Goal: Check status: Check status

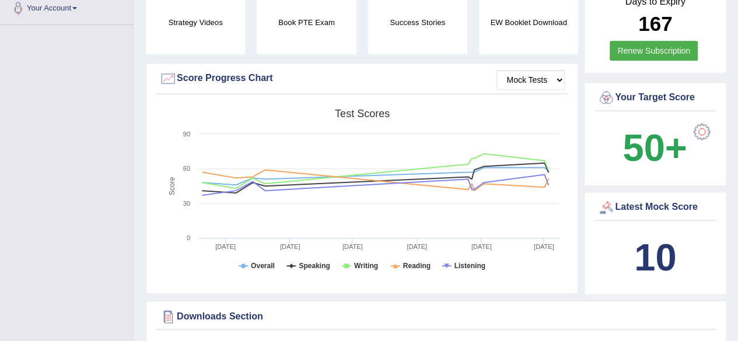
scroll to position [297, 0]
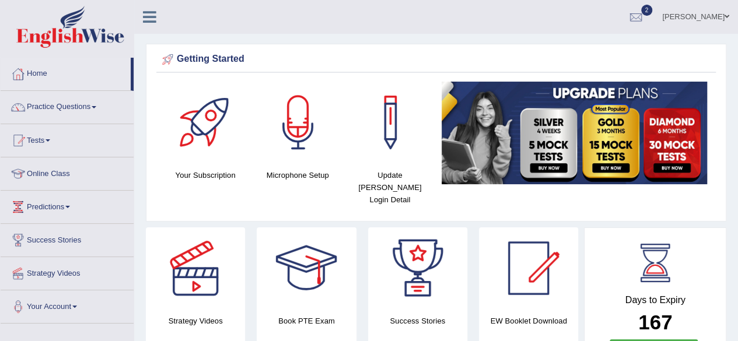
click at [34, 75] on link "Home" at bounding box center [66, 72] width 130 height 29
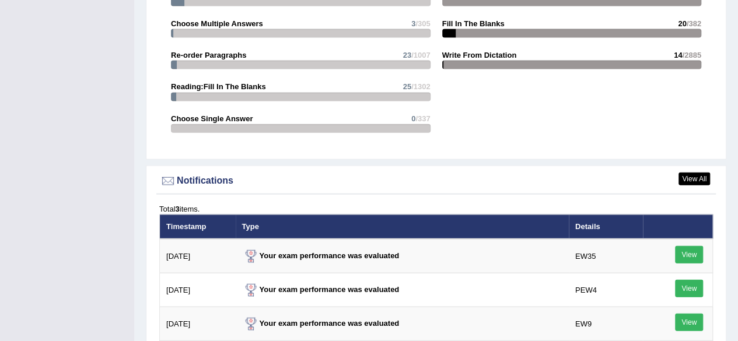
scroll to position [1291, 0]
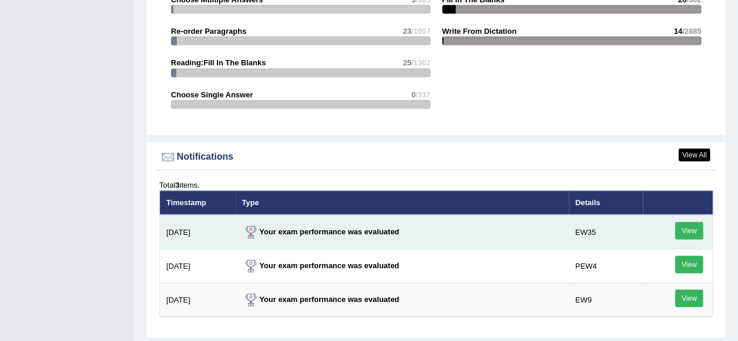
click at [692, 222] on link "View" at bounding box center [689, 230] width 28 height 17
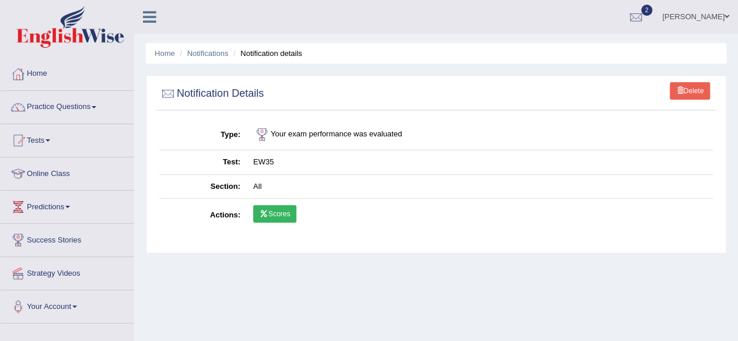
click at [267, 213] on icon at bounding box center [264, 214] width 9 height 7
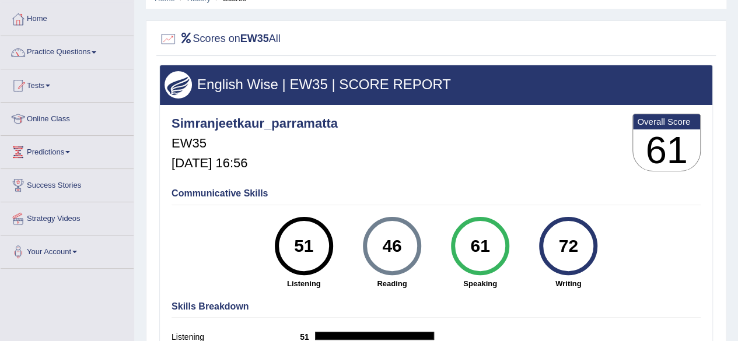
scroll to position [70, 0]
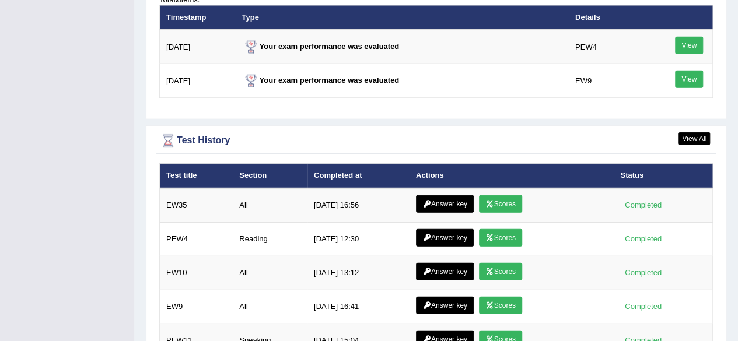
scroll to position [1524, 0]
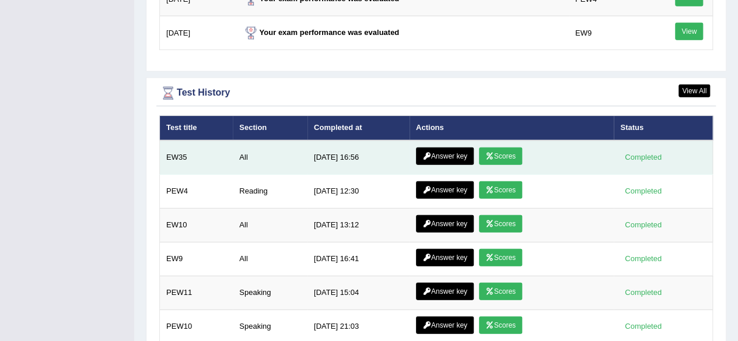
click at [449, 148] on link "Answer key" at bounding box center [445, 156] width 58 height 17
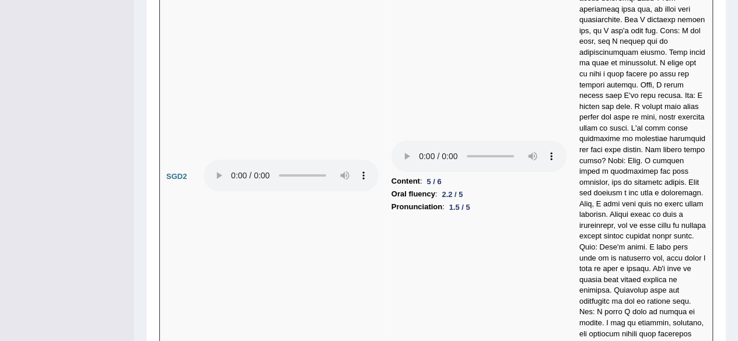
scroll to position [4115, 0]
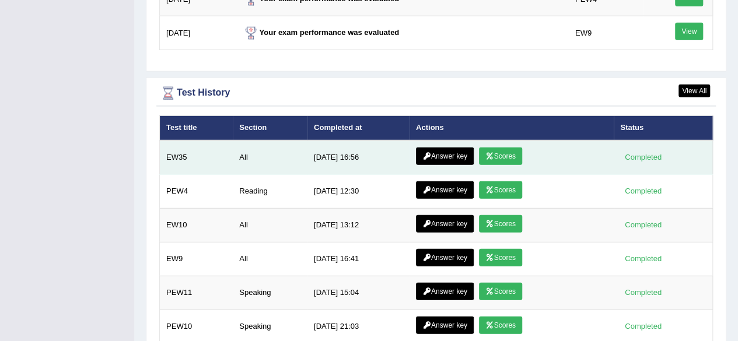
click at [441, 148] on link "Answer key" at bounding box center [445, 156] width 58 height 17
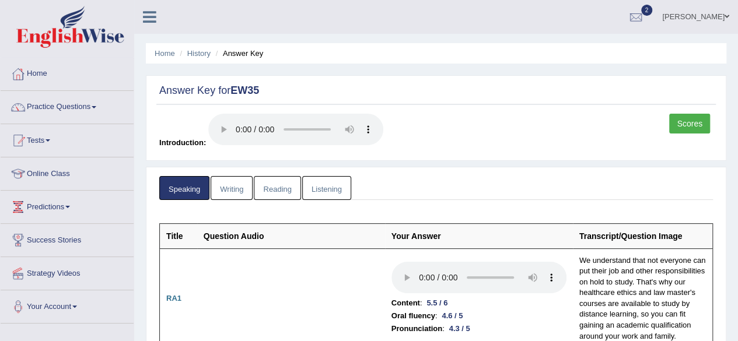
click at [230, 187] on link "Writing" at bounding box center [232, 188] width 42 height 24
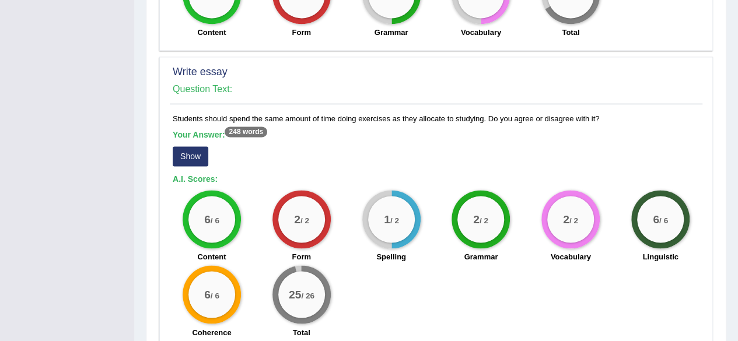
scroll to position [876, 0]
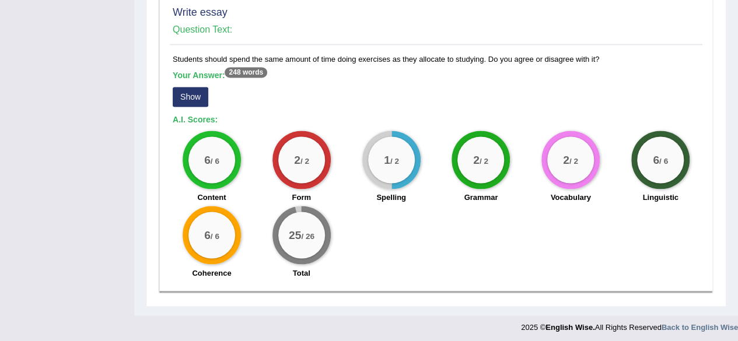
click at [195, 92] on button "Show" at bounding box center [191, 97] width 36 height 20
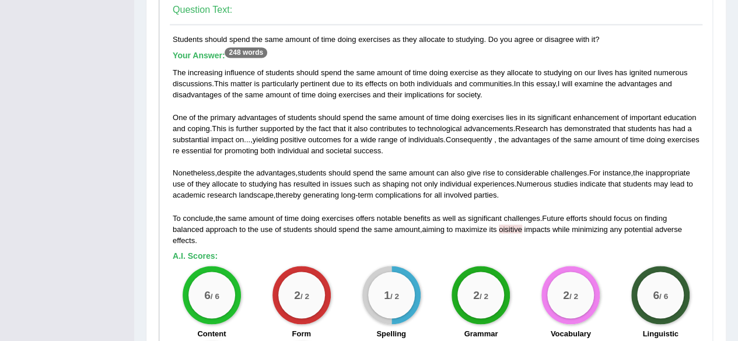
scroll to position [894, 0]
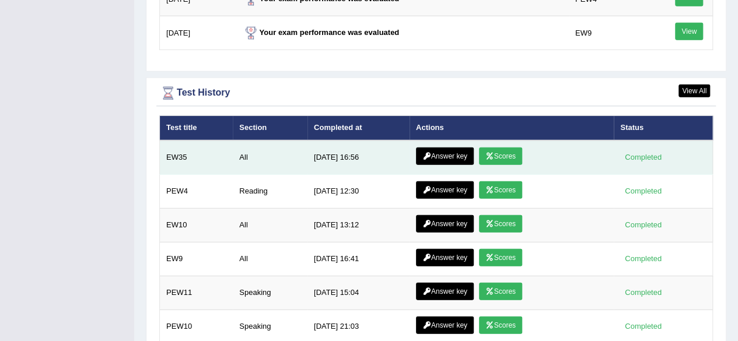
click at [447, 148] on link "Answer key" at bounding box center [445, 156] width 58 height 17
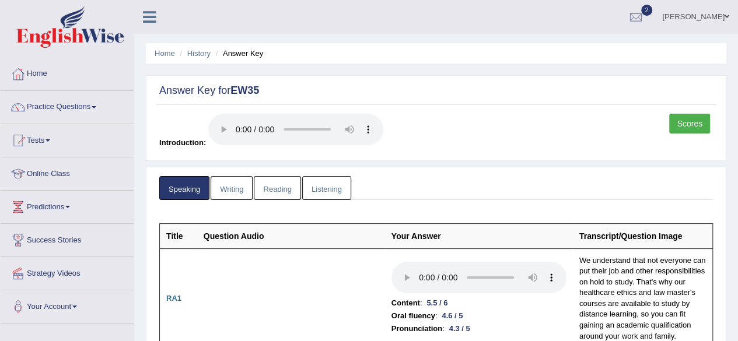
click at [288, 184] on link "Reading" at bounding box center [277, 188] width 47 height 24
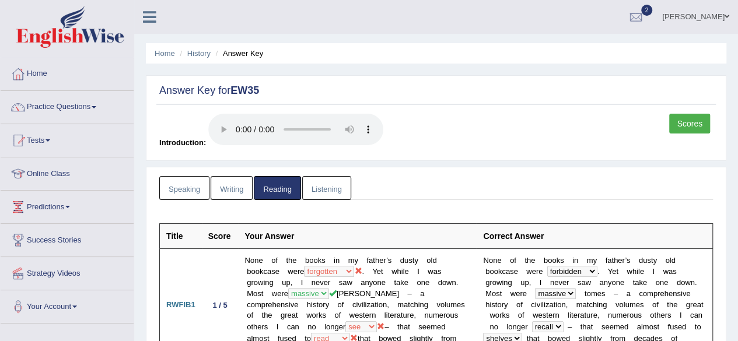
click at [330, 183] on link "Listening" at bounding box center [326, 188] width 49 height 24
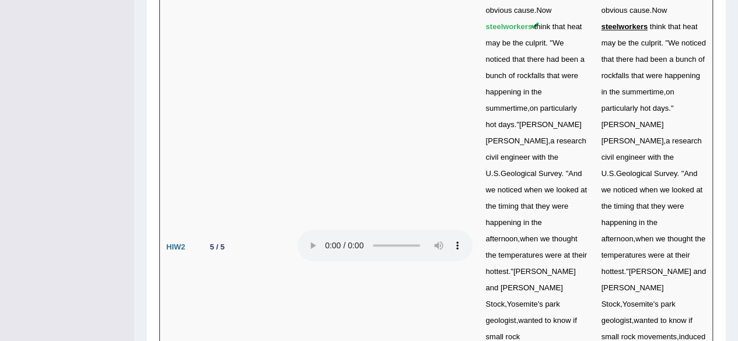
scroll to position [4751, 0]
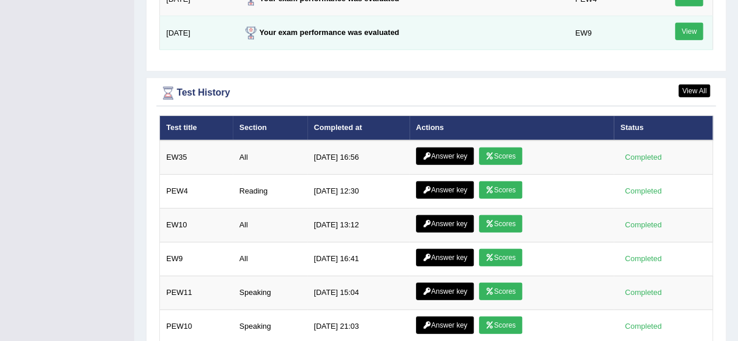
click at [692, 23] on link "View" at bounding box center [689, 31] width 28 height 17
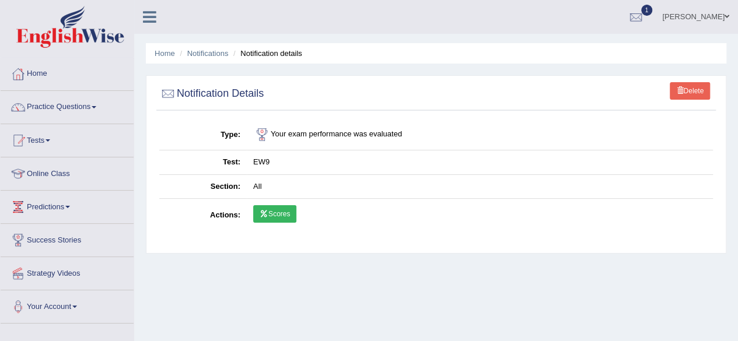
click at [276, 207] on link "Scores" at bounding box center [274, 213] width 43 height 17
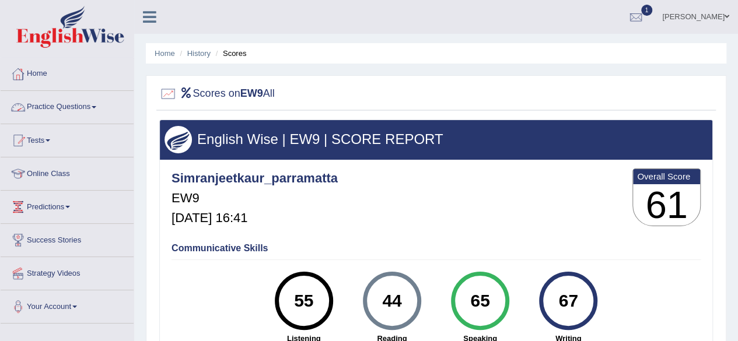
click at [42, 68] on link "Home" at bounding box center [67, 72] width 133 height 29
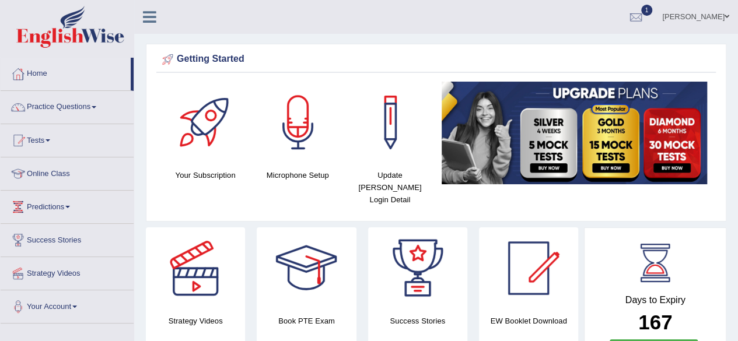
click at [737, 246] on html "Toggle navigation Home Practice Questions Speaking Practice Read Aloud Repeat S…" at bounding box center [369, 170] width 738 height 341
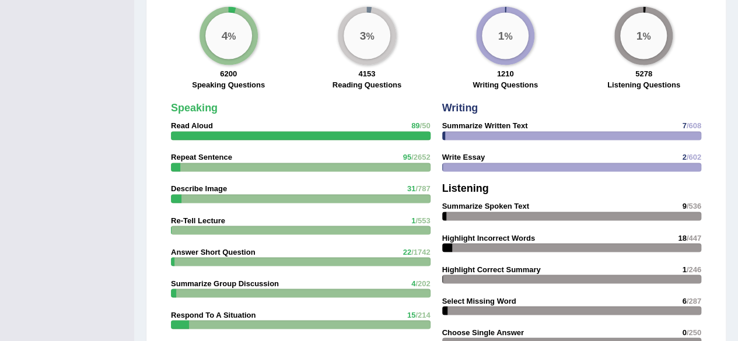
scroll to position [1194, 0]
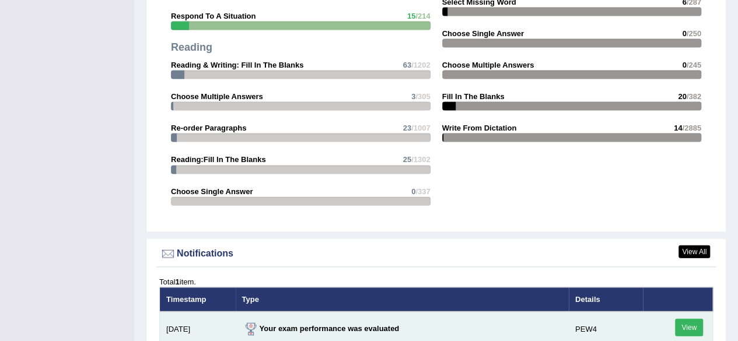
click at [688, 319] on link "View" at bounding box center [689, 327] width 28 height 17
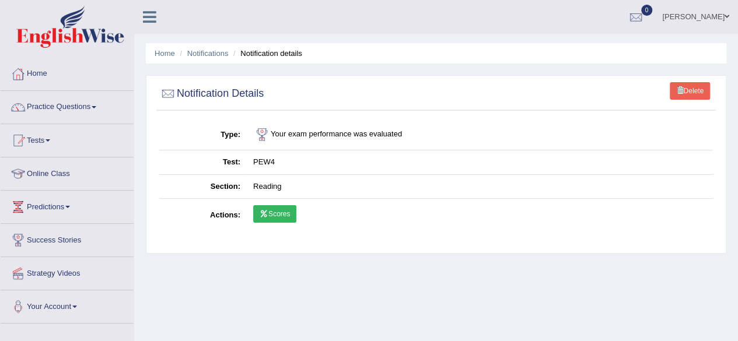
click at [283, 215] on link "Scores" at bounding box center [274, 213] width 43 height 17
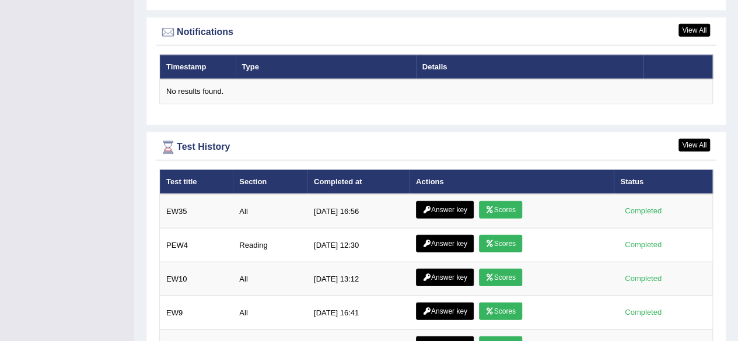
scroll to position [1451, 0]
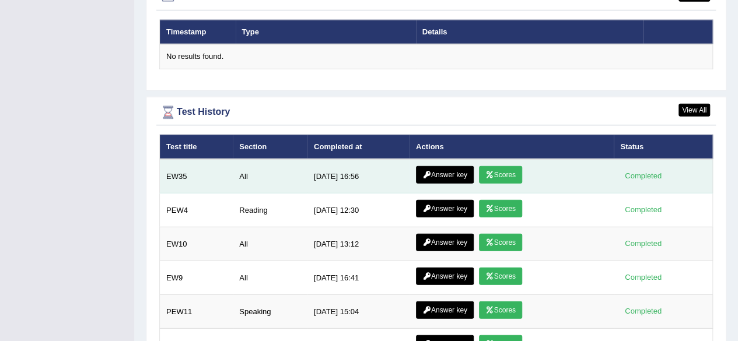
click at [502, 166] on link "Scores" at bounding box center [500, 174] width 43 height 17
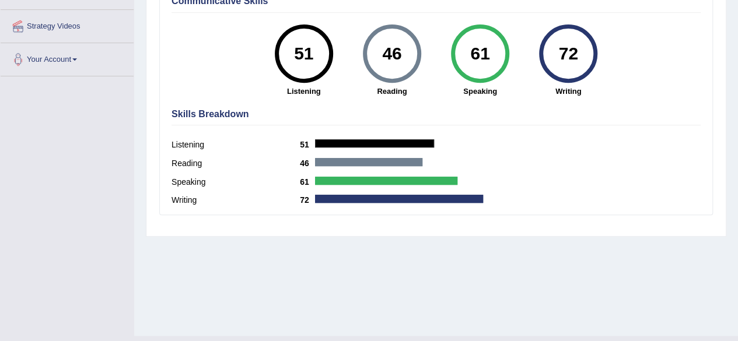
scroll to position [271, 0]
